Goal: Task Accomplishment & Management: Manage account settings

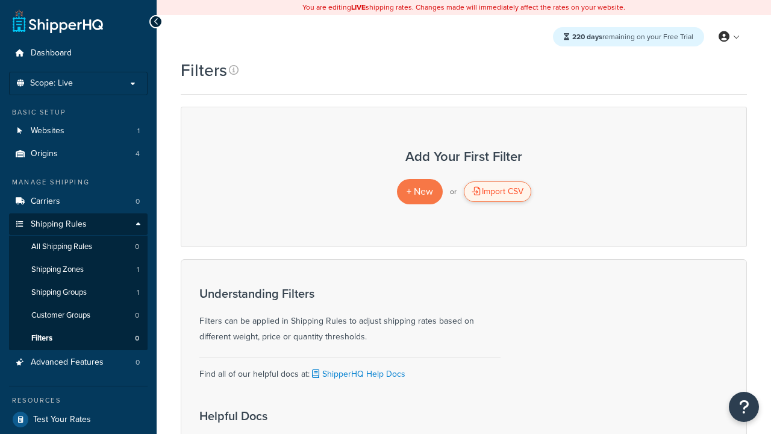
click at [497, 191] on div "Import CSV" at bounding box center [497, 191] width 67 height 20
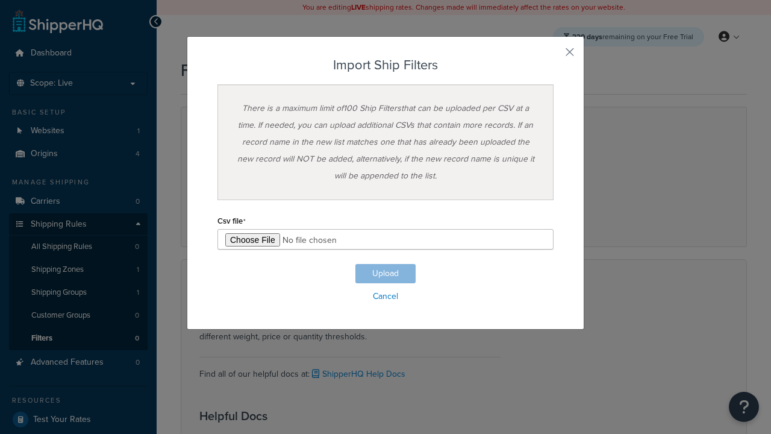
type input "C:\fakepath\importShipFiltersSuccess.csv"
click at [385, 273] on button "Upload" at bounding box center [385, 273] width 60 height 19
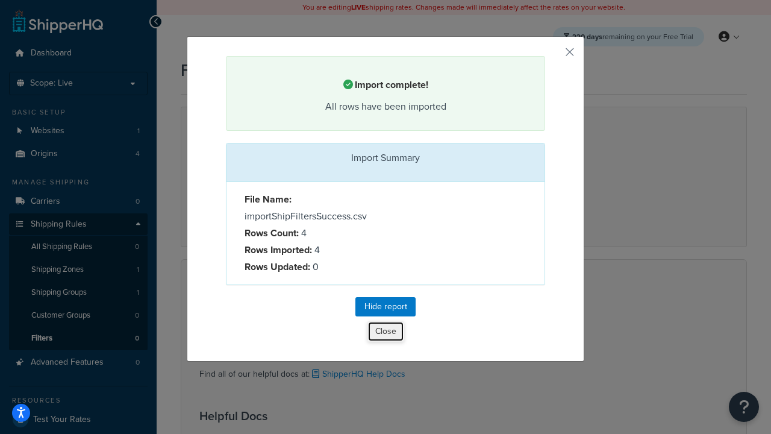
click at [385, 333] on button "Close" at bounding box center [385, 331] width 37 height 20
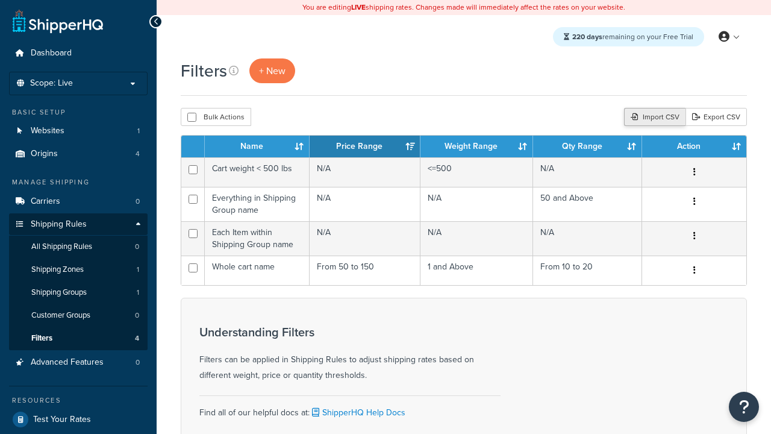
click at [653, 117] on div "Import CSV" at bounding box center [654, 117] width 61 height 18
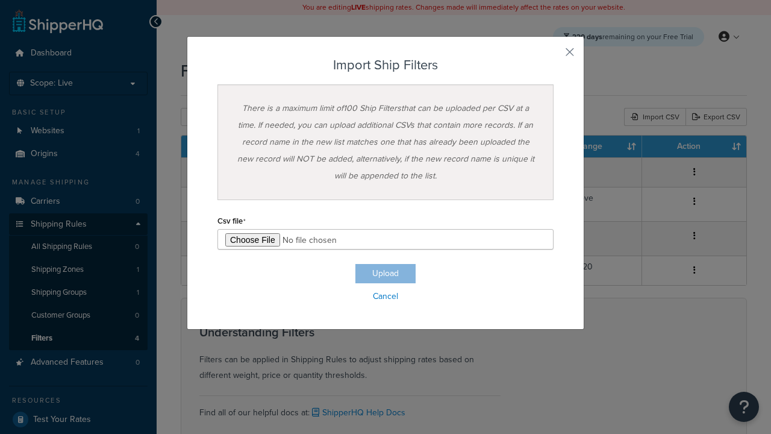
click at [385, 65] on h3 "Import Ship Filters" at bounding box center [385, 65] width 336 height 14
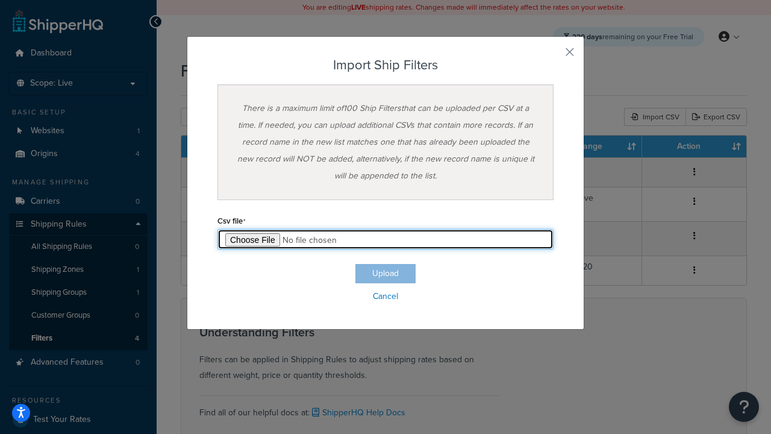
click at [385, 239] on input "file" at bounding box center [385, 239] width 336 height 20
type input "C:\fakepath\importShipFiltersFailure.csv"
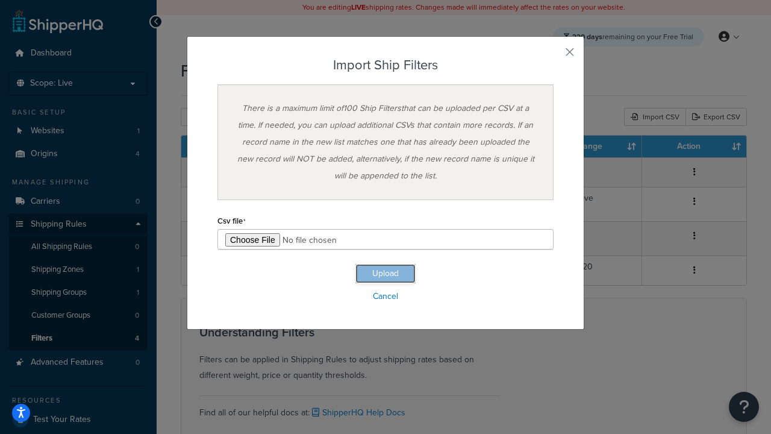
click at [385, 273] on button "Upload" at bounding box center [385, 273] width 60 height 19
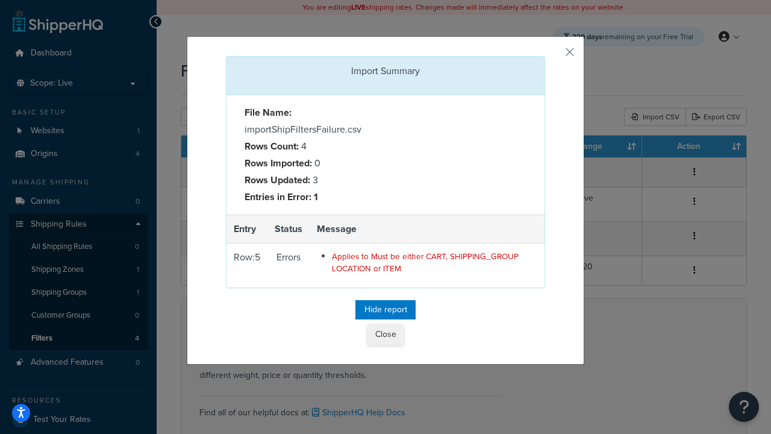
click at [385, 337] on button "Close" at bounding box center [385, 334] width 36 height 20
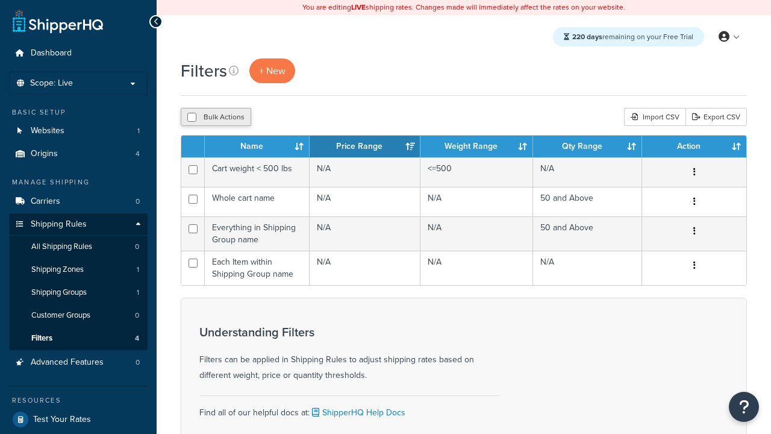
click at [216, 117] on button "Bulk Actions" at bounding box center [216, 117] width 70 height 18
checkbox input "true"
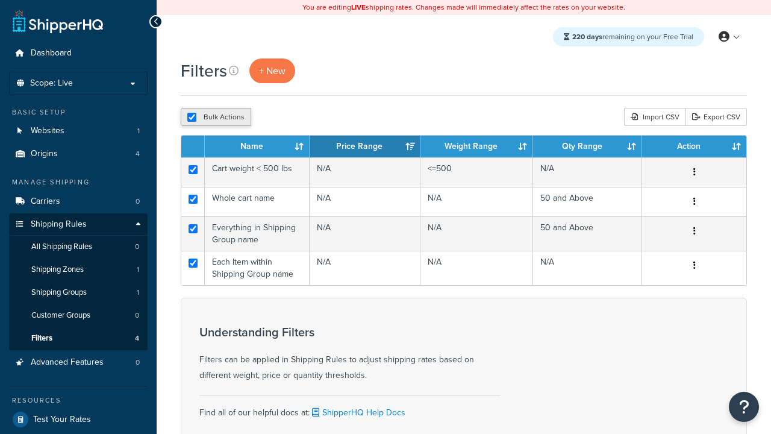
checkbox input "true"
click at [324, 117] on button "Delete" at bounding box center [321, 117] width 42 height 18
